Goal: Navigation & Orientation: Find specific page/section

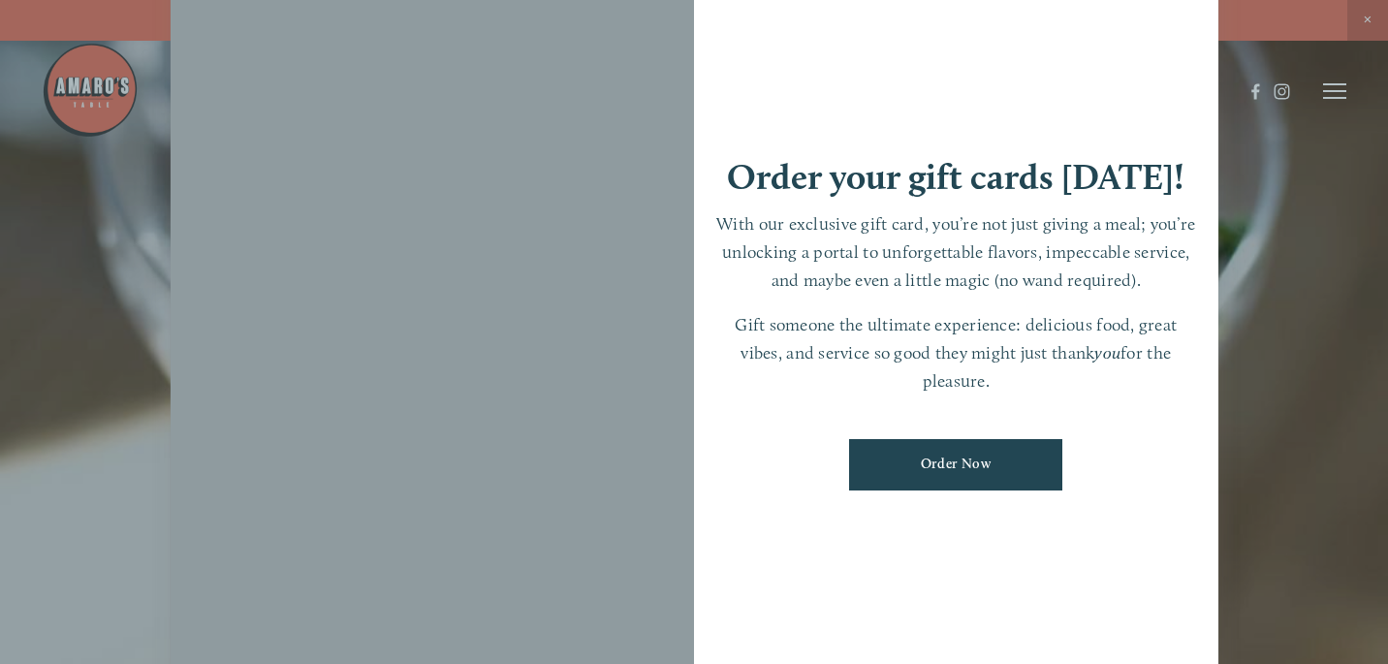
click at [1372, 19] on div at bounding box center [694, 332] width 1388 height 664
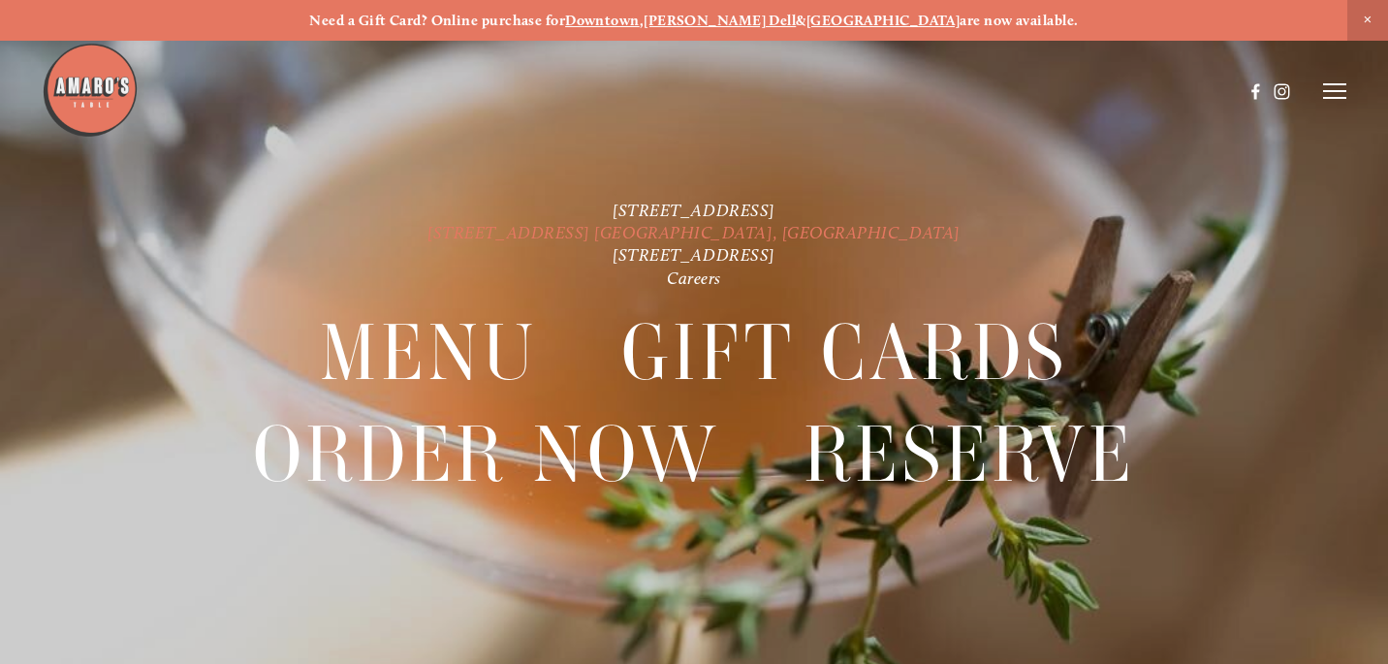
click at [708, 234] on link "[STREET_ADDRESS] [GEOGRAPHIC_DATA], [GEOGRAPHIC_DATA]" at bounding box center [693, 232] width 533 height 20
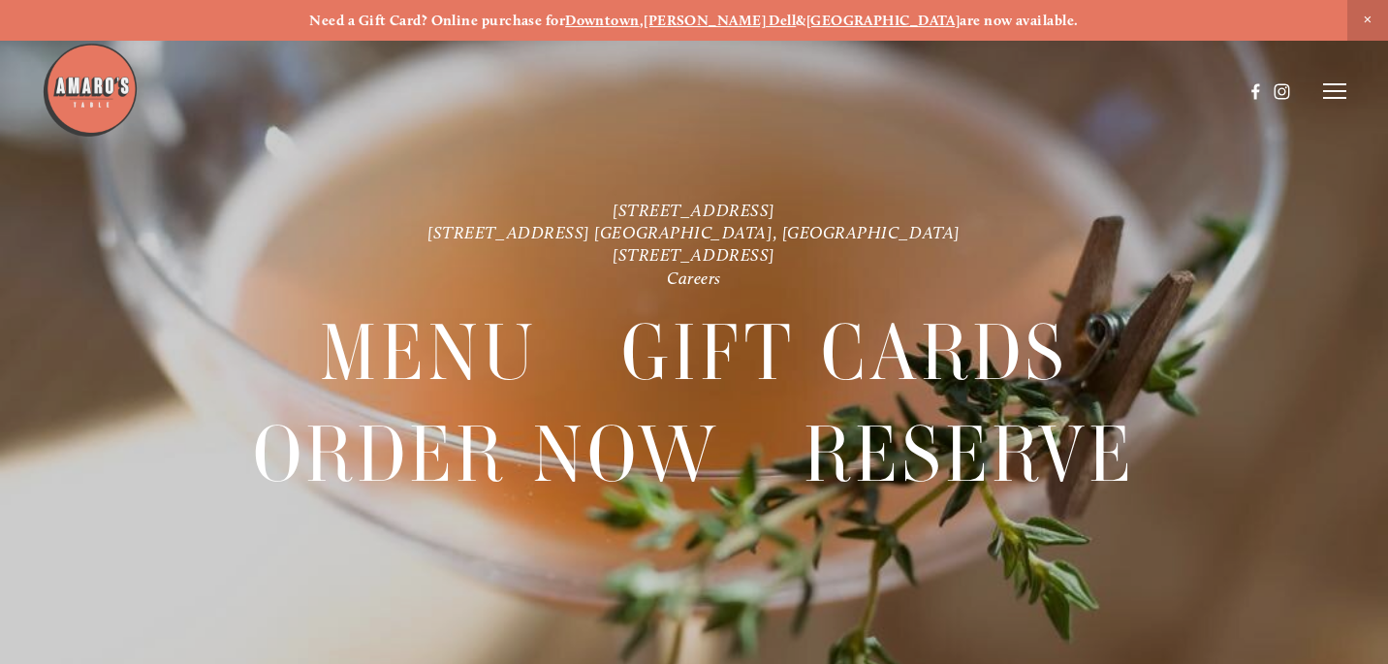
click at [1350, 94] on div at bounding box center [694, 332] width 1388 height 664
click at [1341, 90] on icon at bounding box center [1334, 90] width 23 height 17
click at [1119, 86] on span "Visit" at bounding box center [1113, 90] width 28 height 16
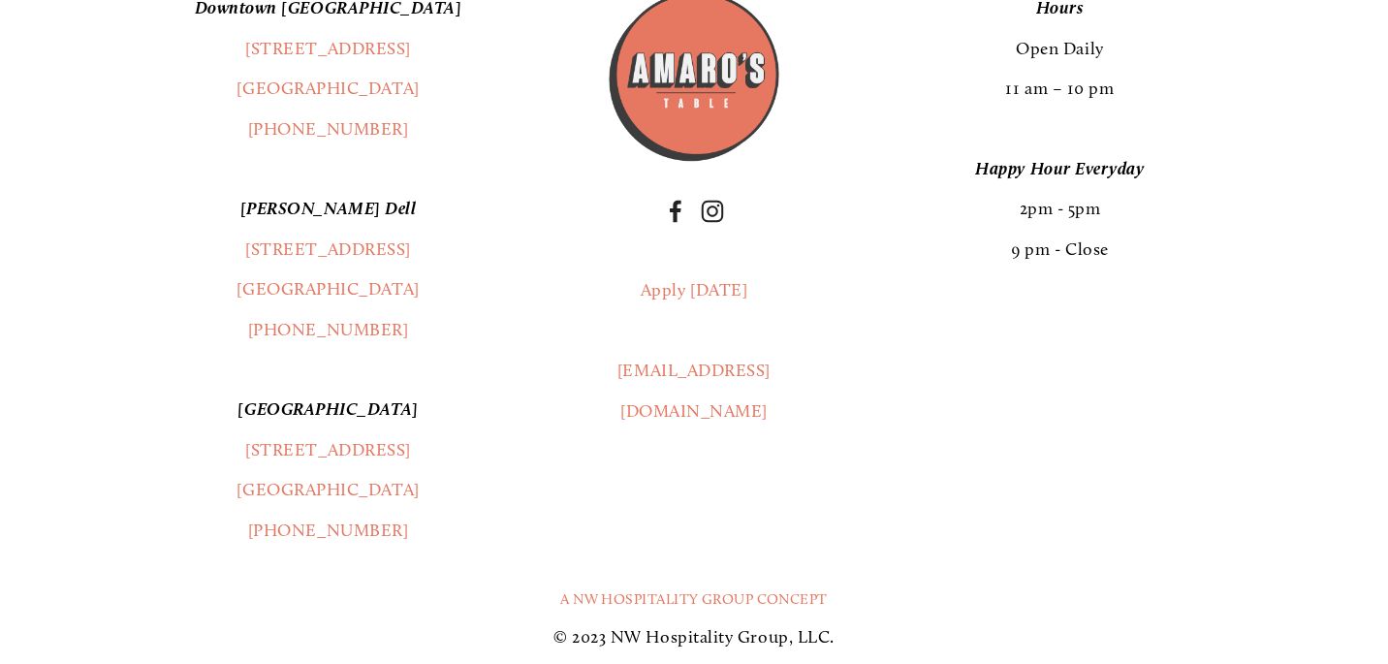
scroll to position [4417, 0]
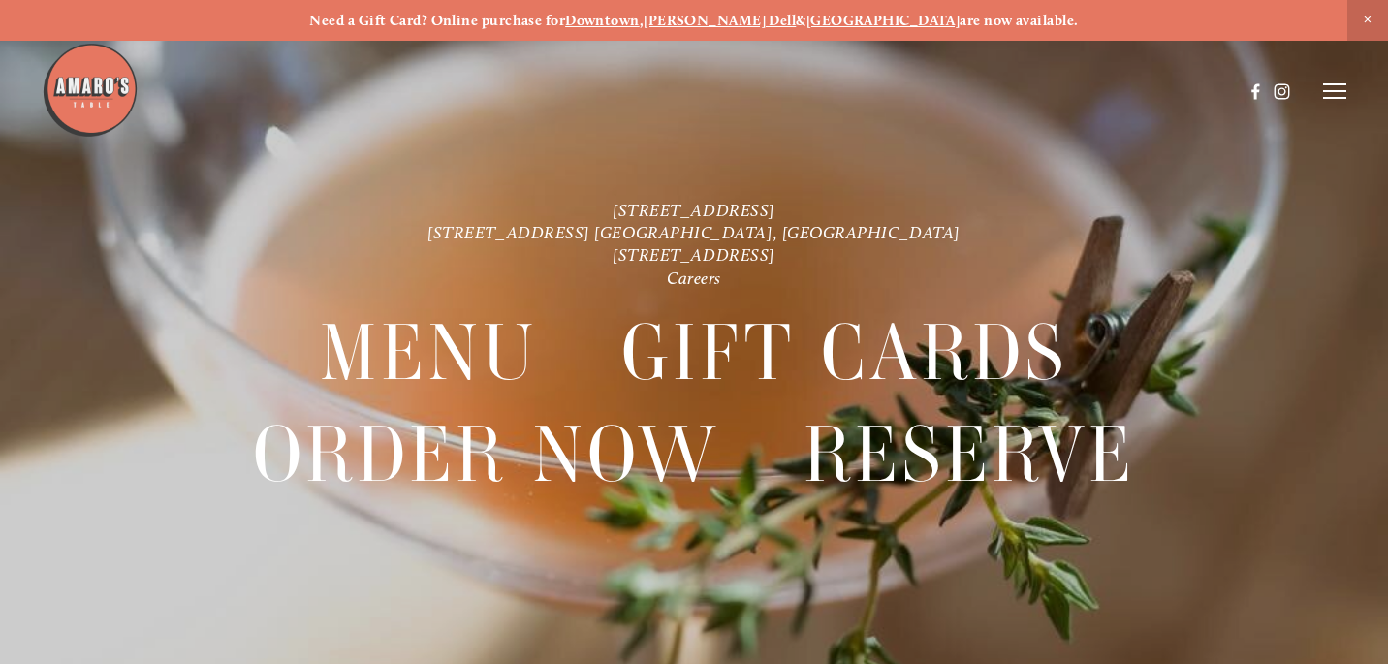
scroll to position [41, 0]
